Goal: Transaction & Acquisition: Purchase product/service

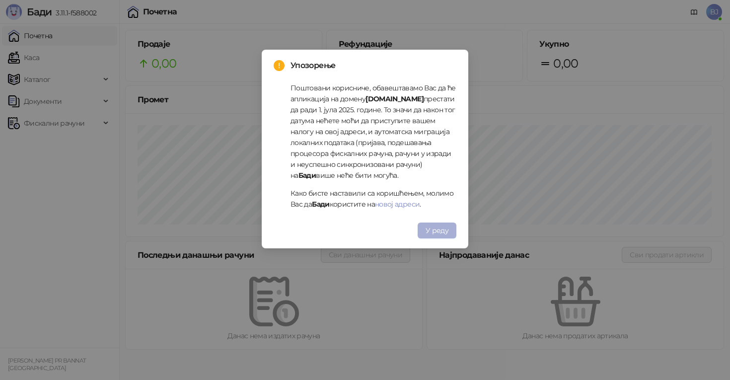
click at [445, 230] on span "У реду" at bounding box center [437, 230] width 23 height 9
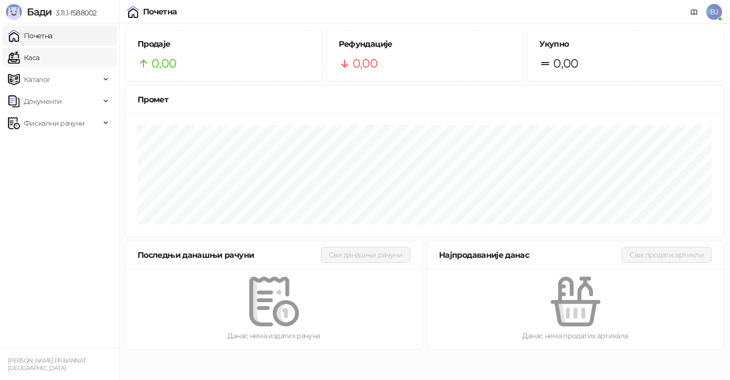
click at [39, 59] on link "Каса" at bounding box center [23, 58] width 31 height 20
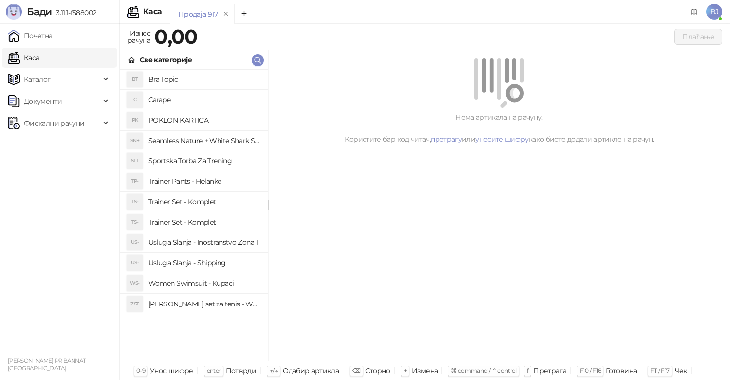
click at [183, 200] on h4 "Trainer Set - Komplet" at bounding box center [204, 202] width 111 height 16
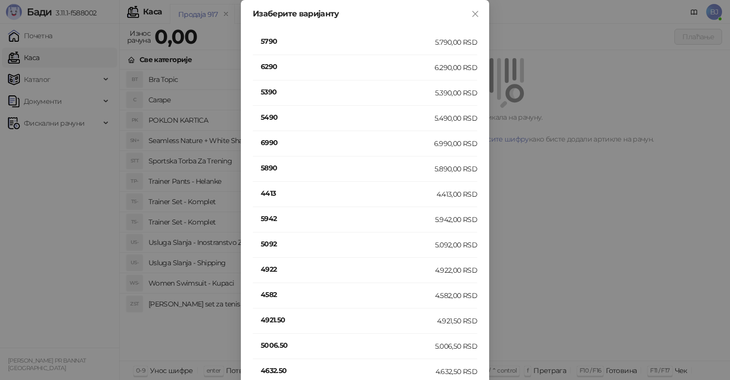
click at [280, 142] on h4 "6990" at bounding box center [347, 142] width 173 height 11
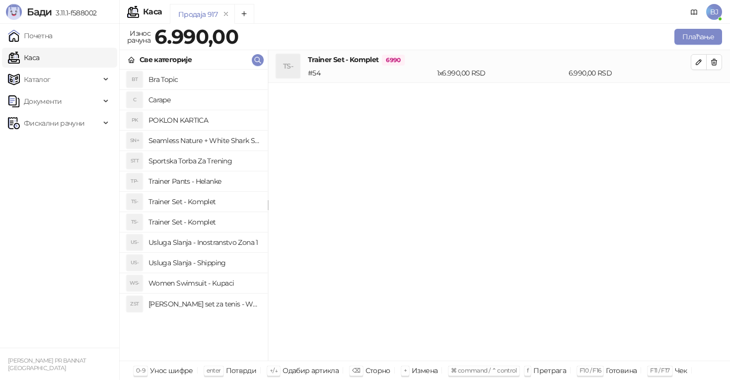
click at [201, 261] on h4 "Usluga Slanja - Shipping" at bounding box center [204, 263] width 111 height 16
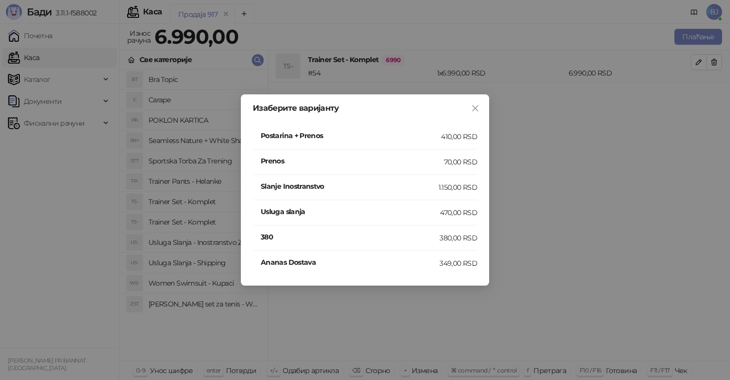
click at [439, 136] on h4 "Postarina + Prenos" at bounding box center [351, 135] width 180 height 11
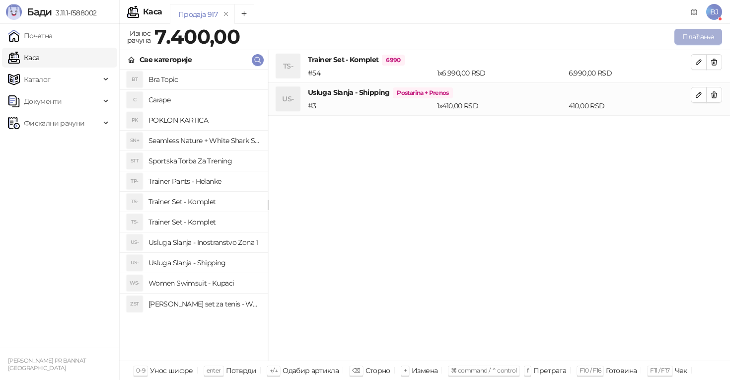
click at [698, 35] on button "Плаћање" at bounding box center [699, 37] width 48 height 16
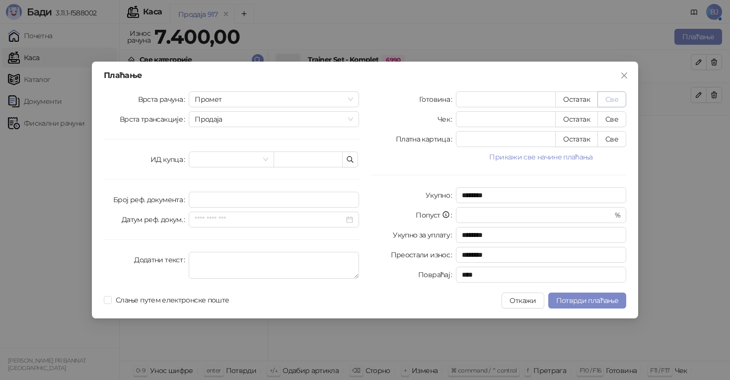
click at [618, 102] on button "Све" at bounding box center [612, 99] width 29 height 16
type input "****"
click at [612, 139] on button "Све" at bounding box center [612, 139] width 29 height 16
type input "*"
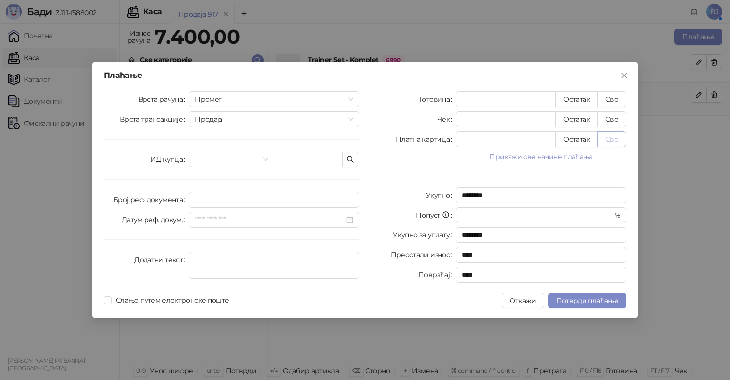
type input "****"
click at [579, 304] on span "Потврди плаћање" at bounding box center [587, 300] width 62 height 9
click at [702, 295] on div "Плаћање Врста рачуна Промет Врста трансакције Продаја ИД купца Број реф. докуме…" at bounding box center [365, 190] width 730 height 380
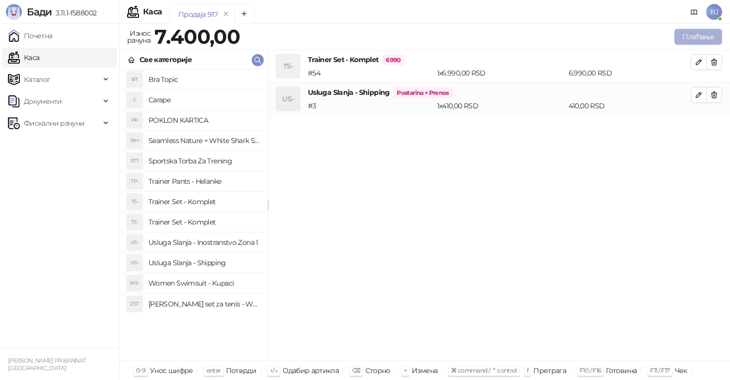
click at [687, 39] on button "Плаћање" at bounding box center [699, 37] width 48 height 16
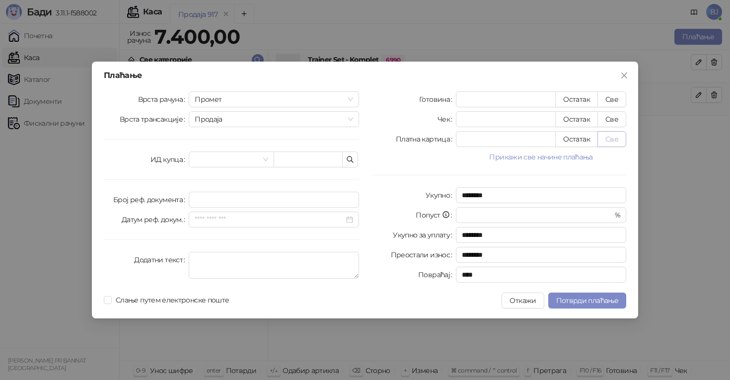
click at [620, 133] on button "Све" at bounding box center [612, 139] width 29 height 16
type input "****"
click at [586, 297] on span "Потврди плаћање" at bounding box center [587, 300] width 62 height 9
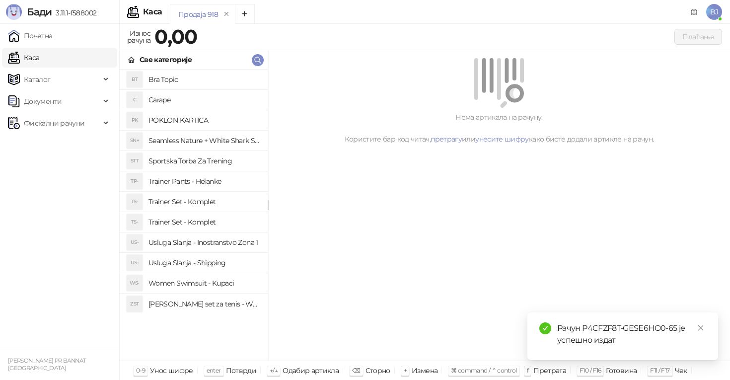
click at [560, 332] on div "Рачун P4CFZF8T-GESE6HO0-65 је успешно издат" at bounding box center [631, 334] width 149 height 24
click at [525, 244] on div "Нема артикала на рачуну. Користите бар код читач, претрагу или унесите шифру ка…" at bounding box center [499, 205] width 462 height 311
click at [675, 331] on div "Рачун P4CFZF8T-GESE6HO0-65 је успешно издат" at bounding box center [631, 334] width 149 height 24
click at [697, 330] on icon "close" at bounding box center [700, 327] width 7 height 7
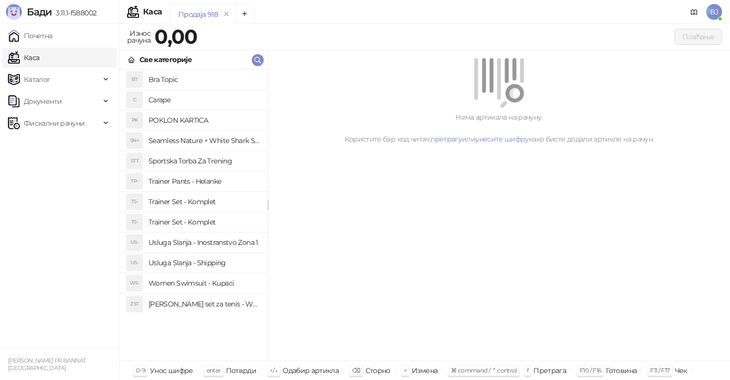
click at [583, 297] on div "Нема артикала на рачуну. Користите бар код читач, претрагу или унесите шифру ка…" at bounding box center [499, 205] width 462 height 311
